Goal: Book appointment/travel/reservation

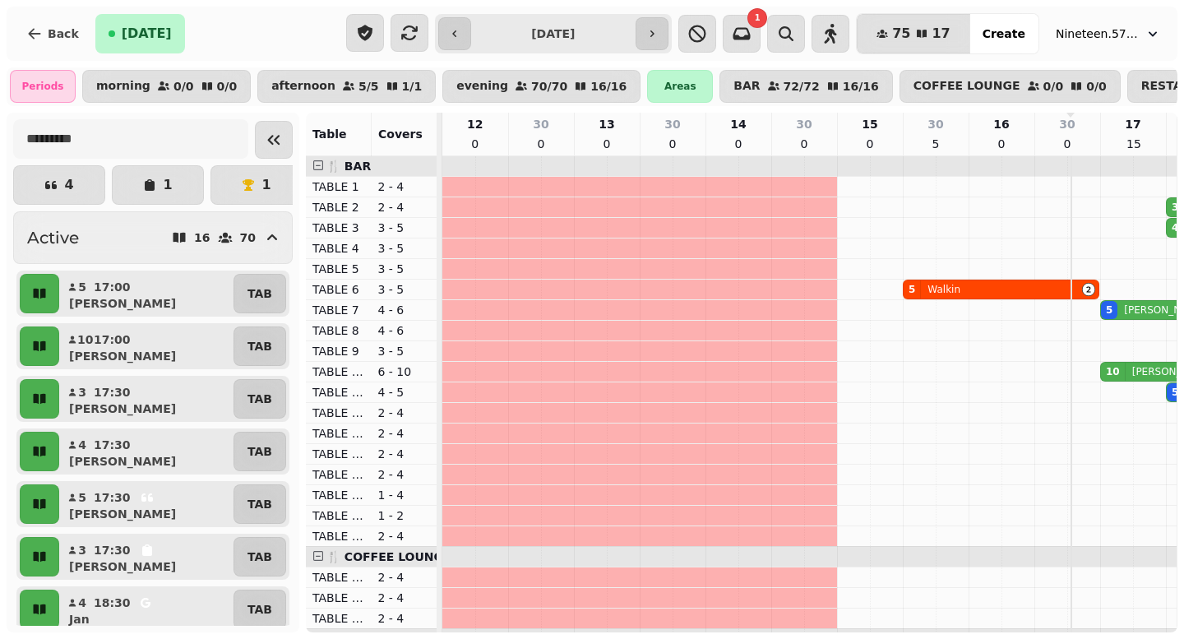
scroll to position [0, 516]
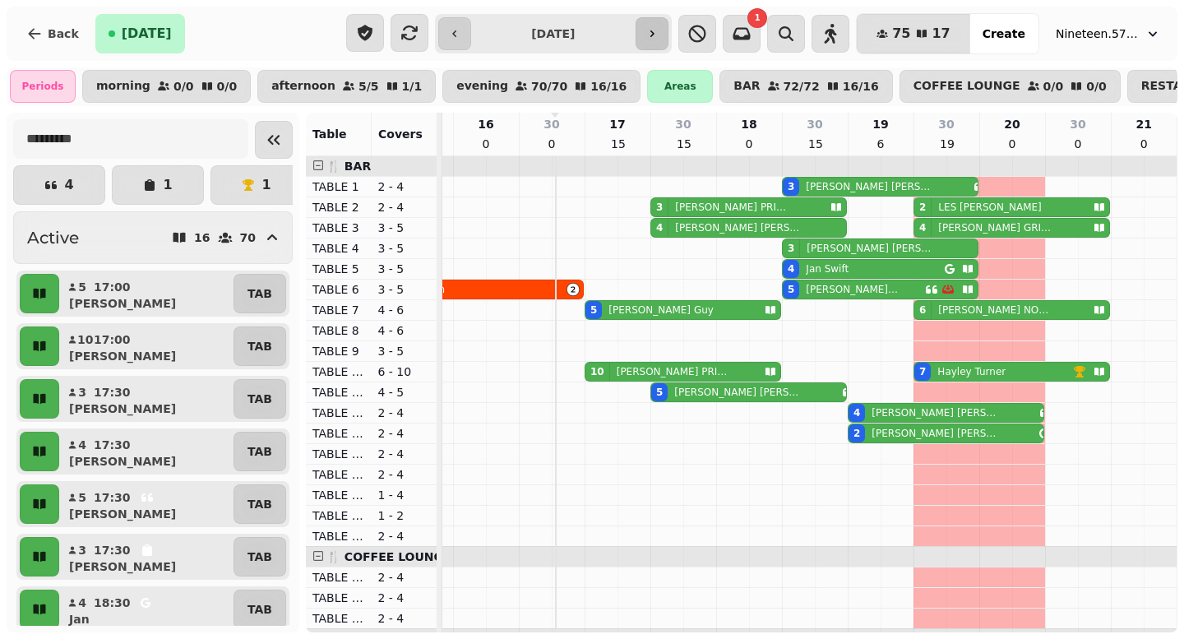
click at [652, 19] on button "button" at bounding box center [652, 33] width 33 height 33
type input "**********"
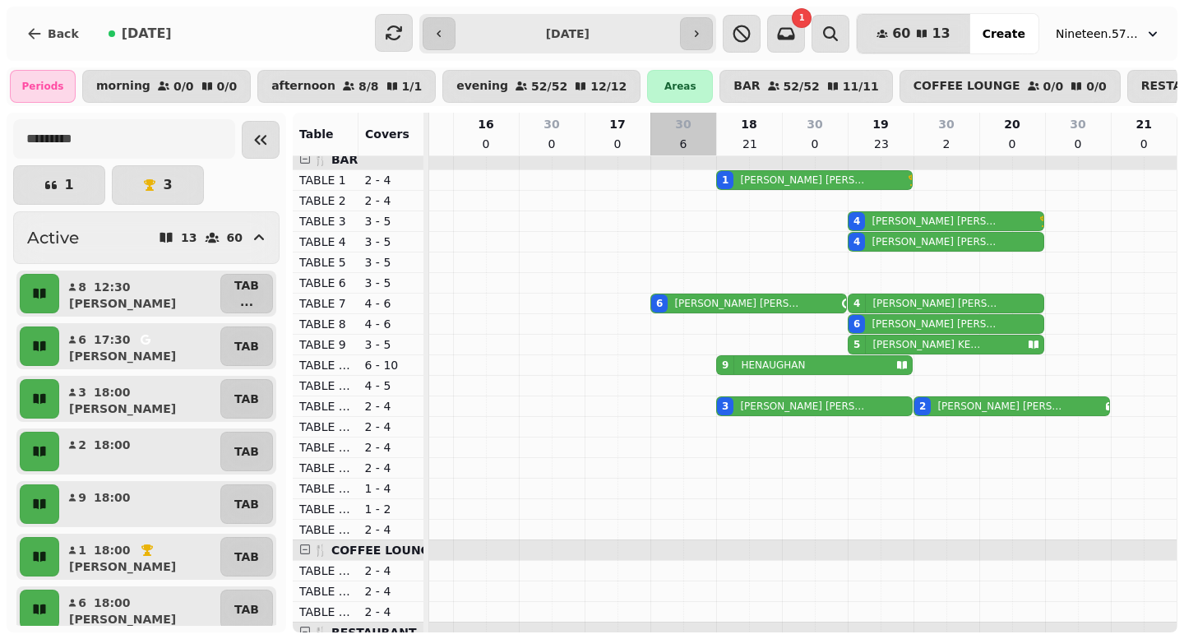
scroll to position [2, 0]
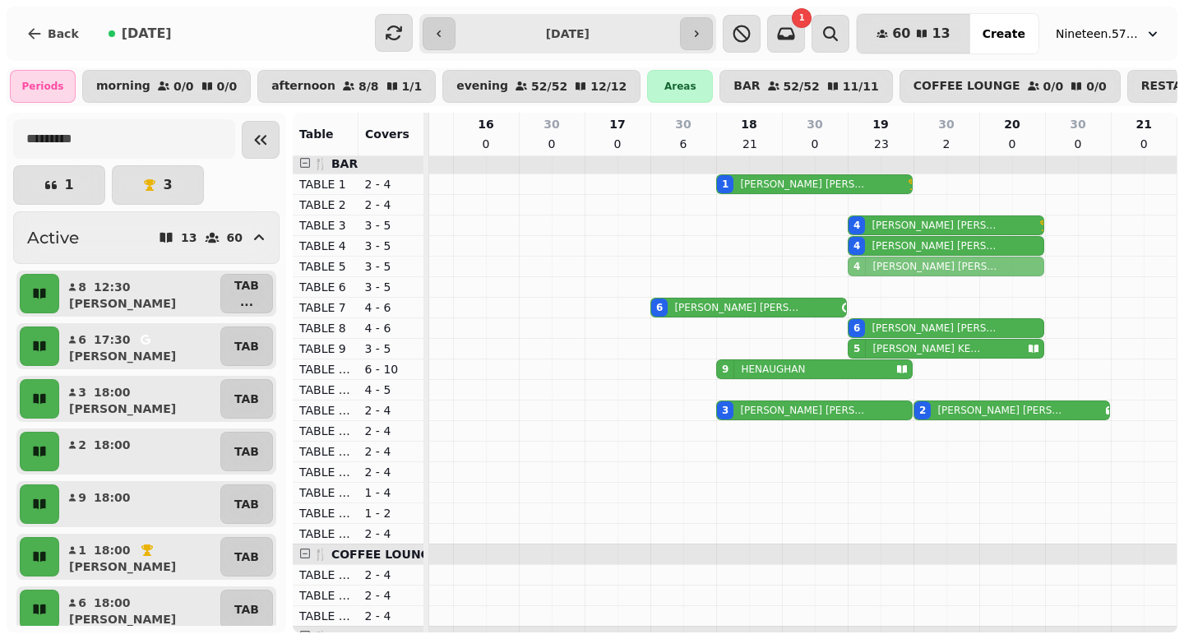
drag, startPoint x: 867, startPoint y: 302, endPoint x: 869, endPoint y: 266, distance: 35.4
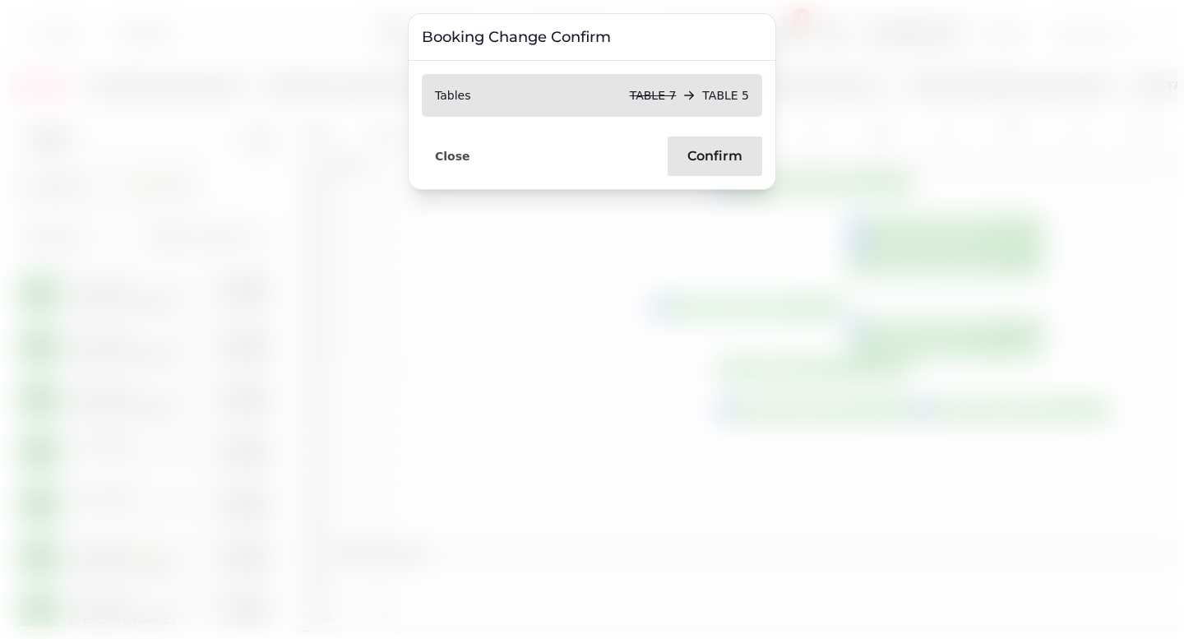
click at [719, 151] on span "Confirm" at bounding box center [714, 156] width 55 height 13
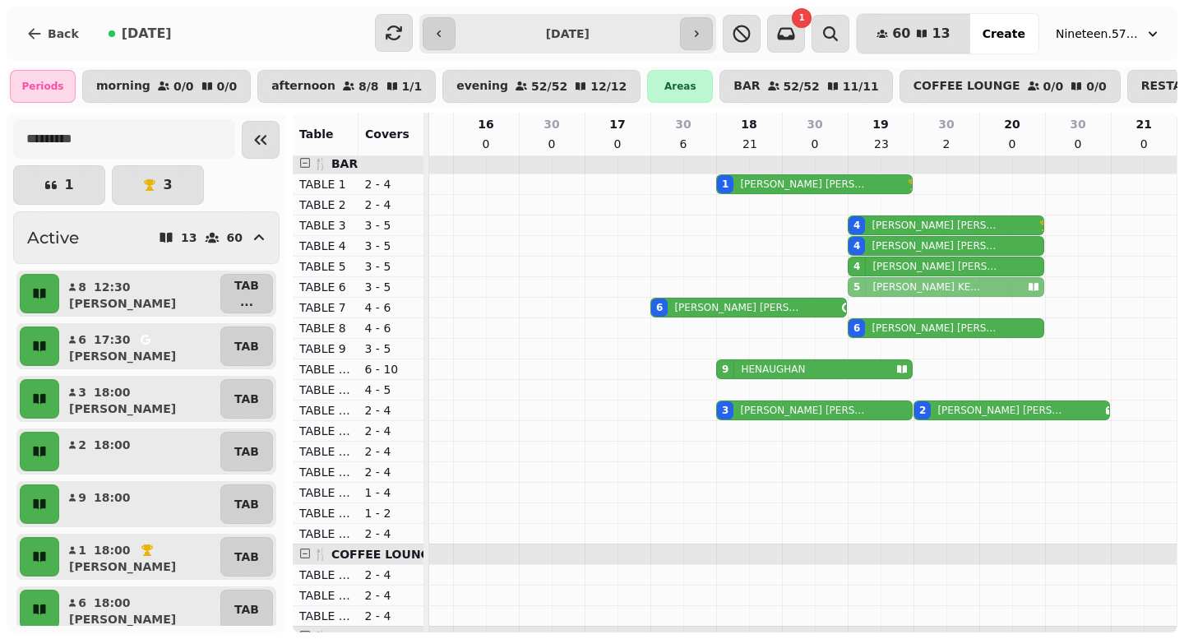
drag, startPoint x: 868, startPoint y: 345, endPoint x: 871, endPoint y: 288, distance: 57.6
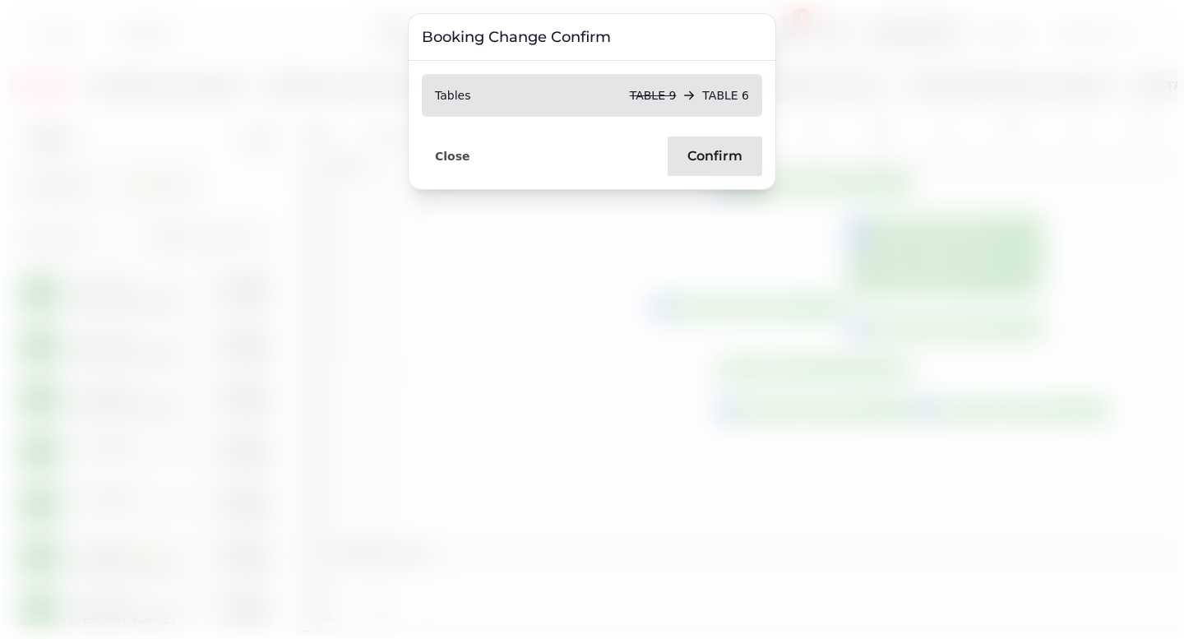
click at [724, 169] on button "Confirm" at bounding box center [715, 155] width 95 height 39
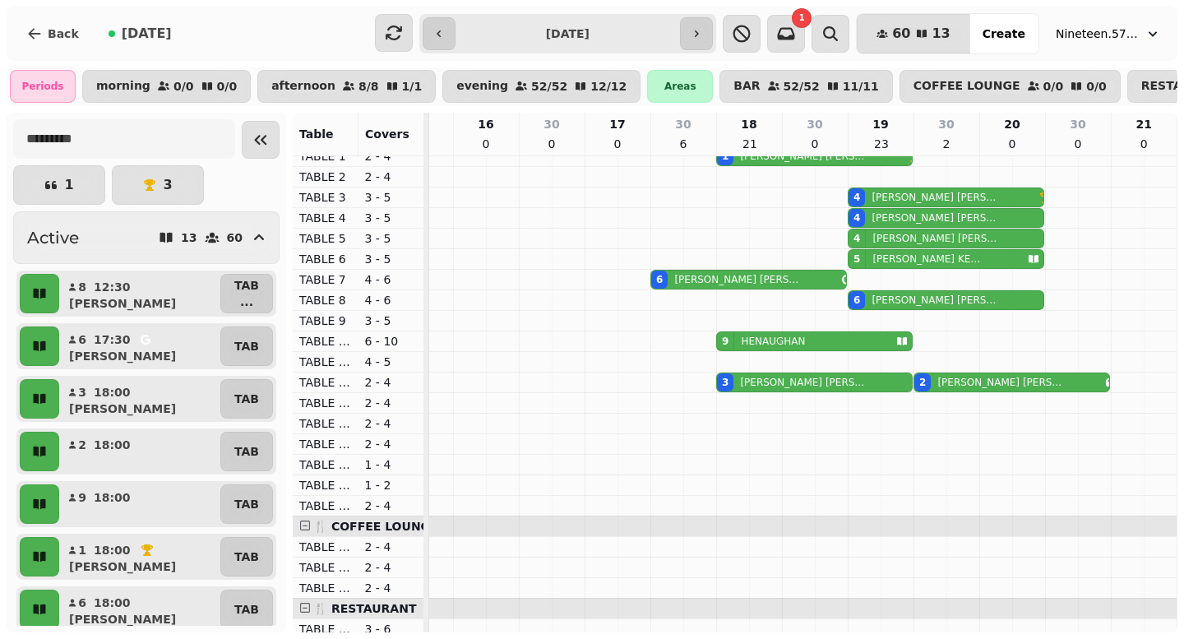
scroll to position [28, 0]
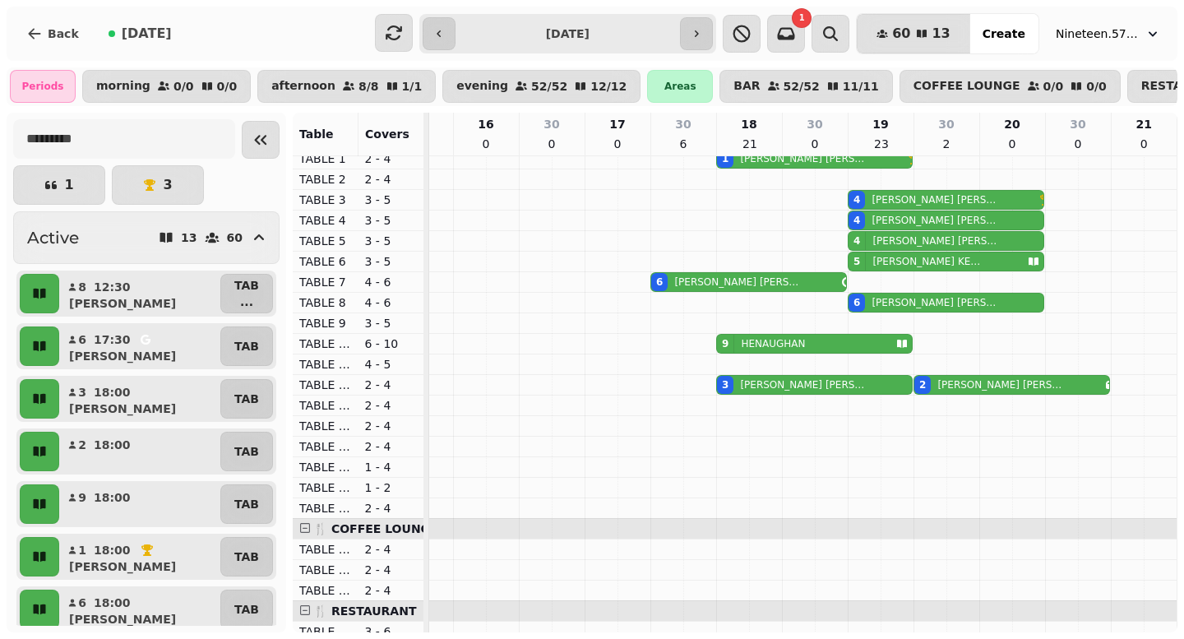
click at [989, 383] on p "[PERSON_NAME]" at bounding box center [1000, 384] width 127 height 13
select select "**********"
select select "*"
select select "****"
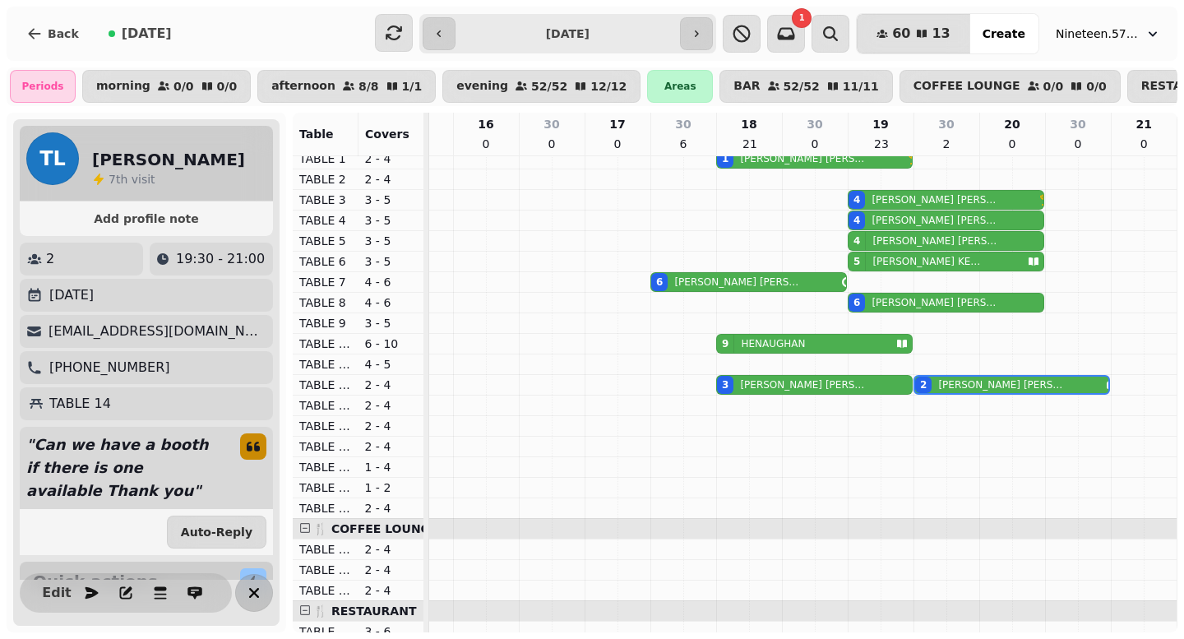
click at [265, 592] on button "button" at bounding box center [254, 593] width 38 height 38
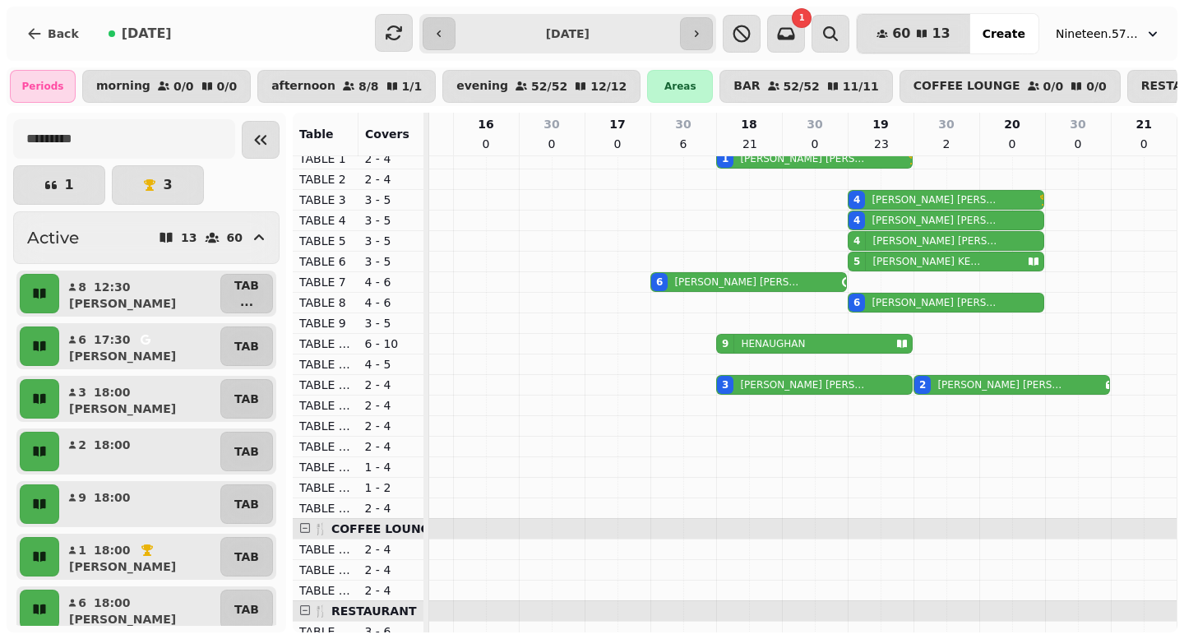
scroll to position [0, 0]
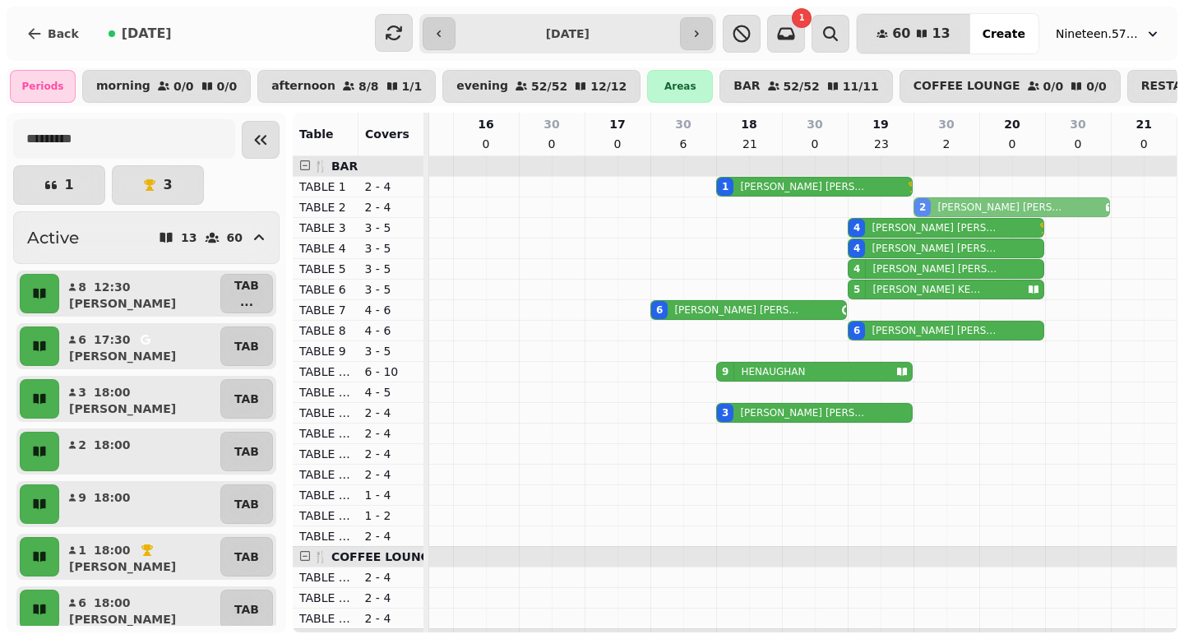
drag, startPoint x: 955, startPoint y: 409, endPoint x: 958, endPoint y: 198, distance: 211.3
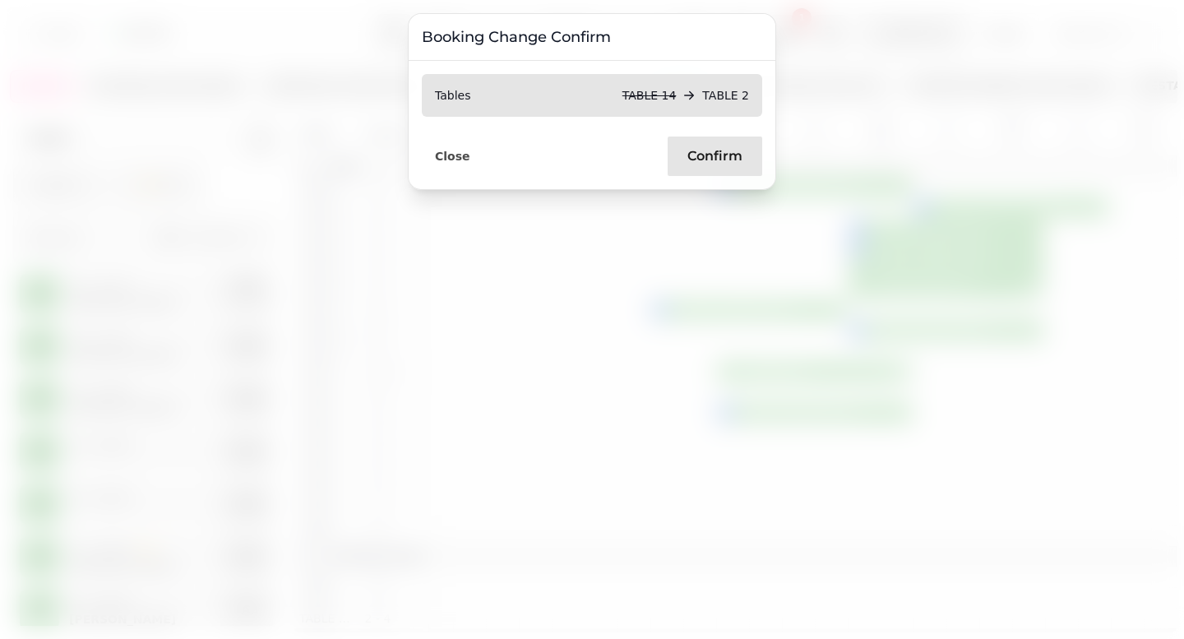
click at [690, 157] on span "Confirm" at bounding box center [714, 156] width 55 height 13
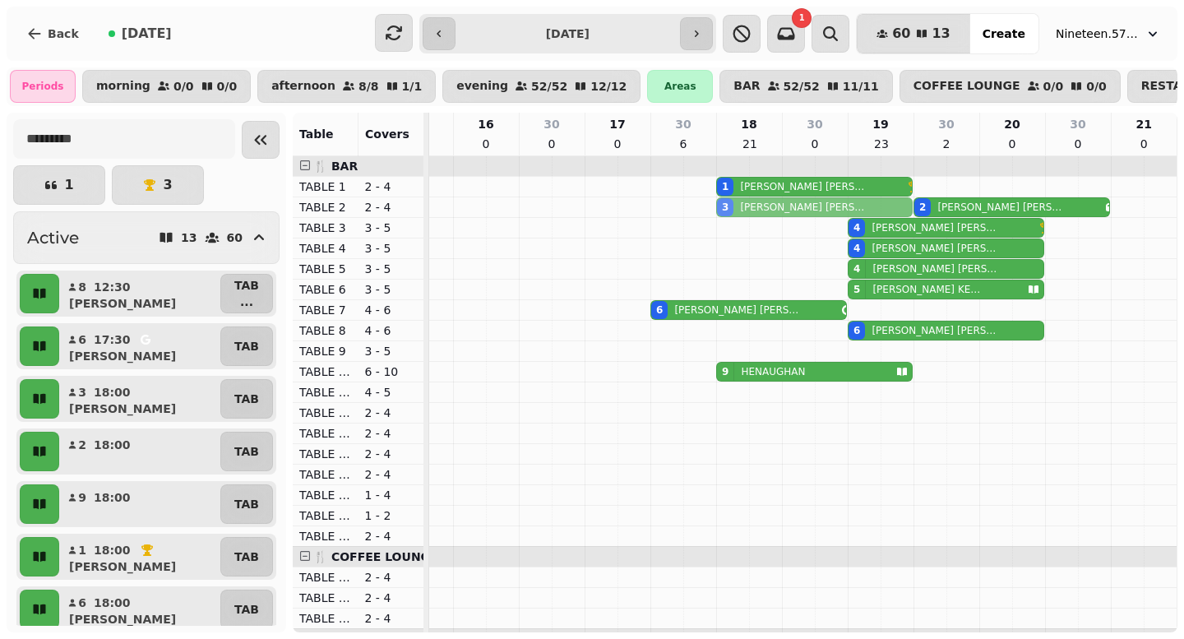
drag, startPoint x: 766, startPoint y: 414, endPoint x: 765, endPoint y: 207, distance: 207.2
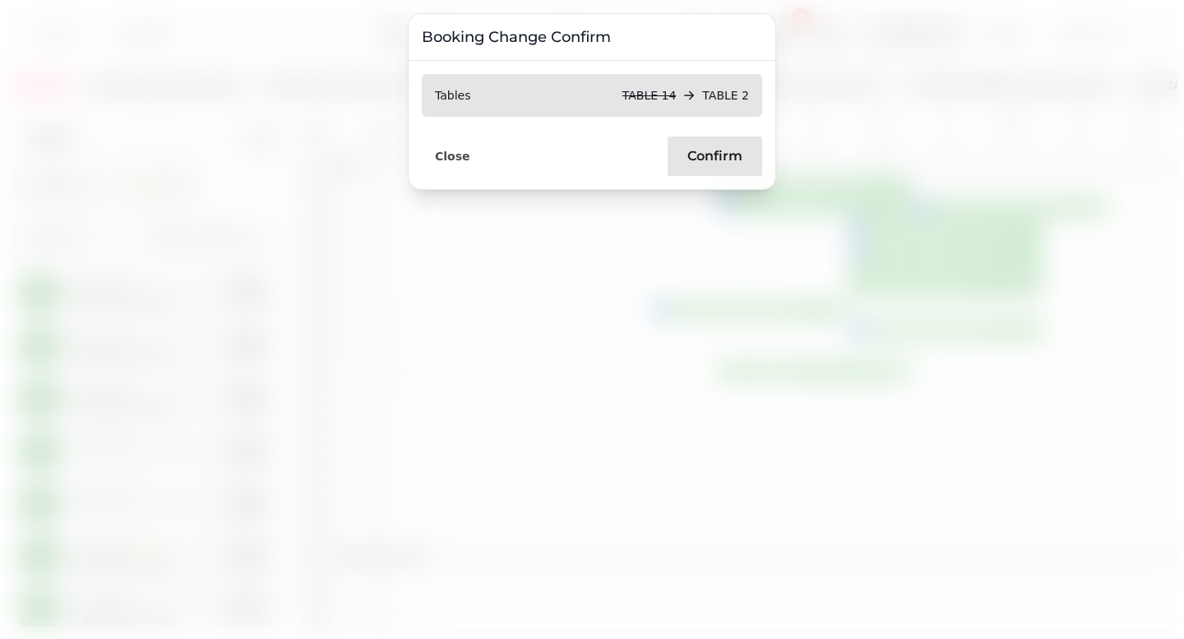
click at [700, 166] on button "Confirm" at bounding box center [715, 155] width 95 height 39
